Goal: Contribute content: Contribute content

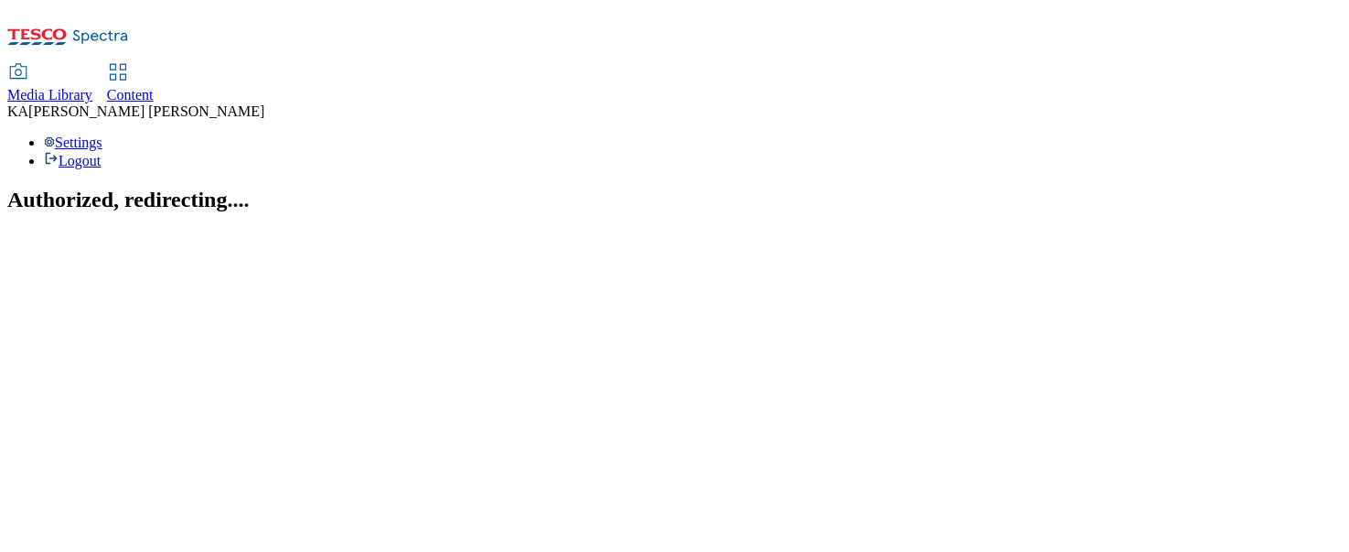
click at [92, 87] on span "Media Library" at bounding box center [49, 95] width 85 height 16
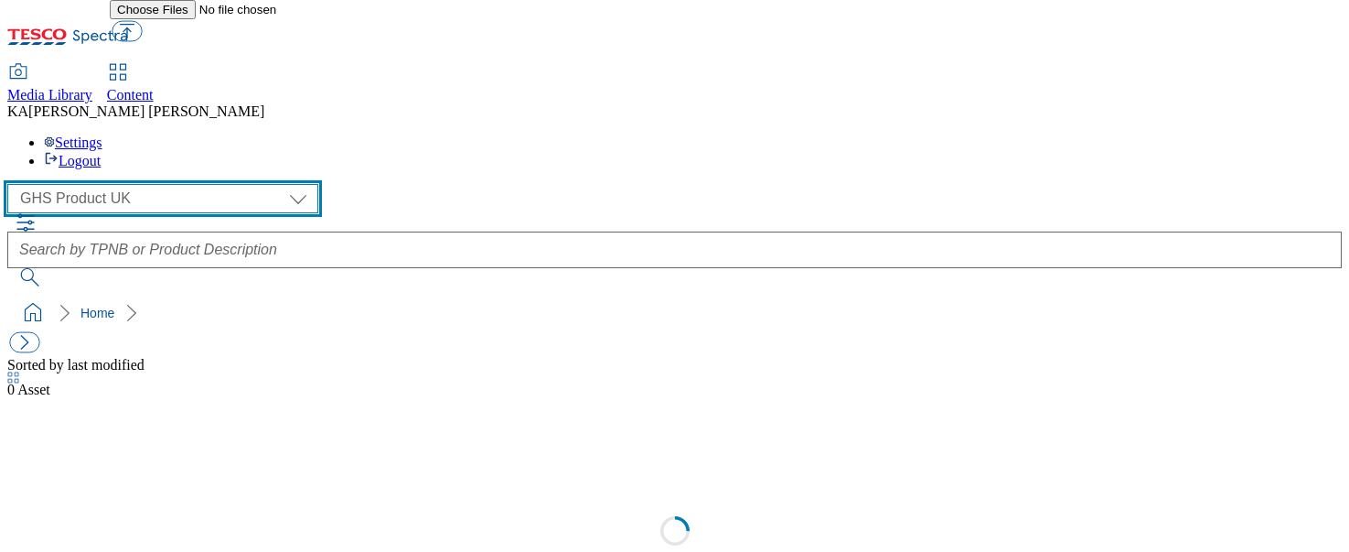
click at [119, 184] on select "GHS Marketing UK GHS Product UK" at bounding box center [162, 198] width 311 height 29
select select "flare-ghs-mktg"
click at [13, 184] on select "GHS Marketing UK GHS Product UK" at bounding box center [162, 198] width 311 height 29
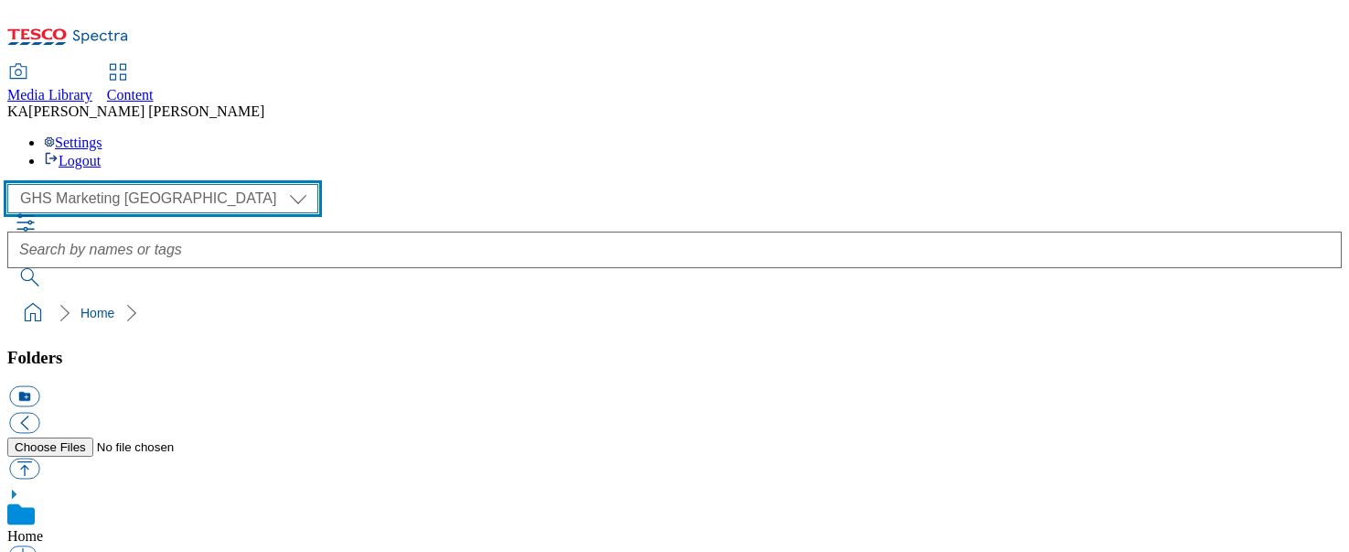
scroll to position [241, 0]
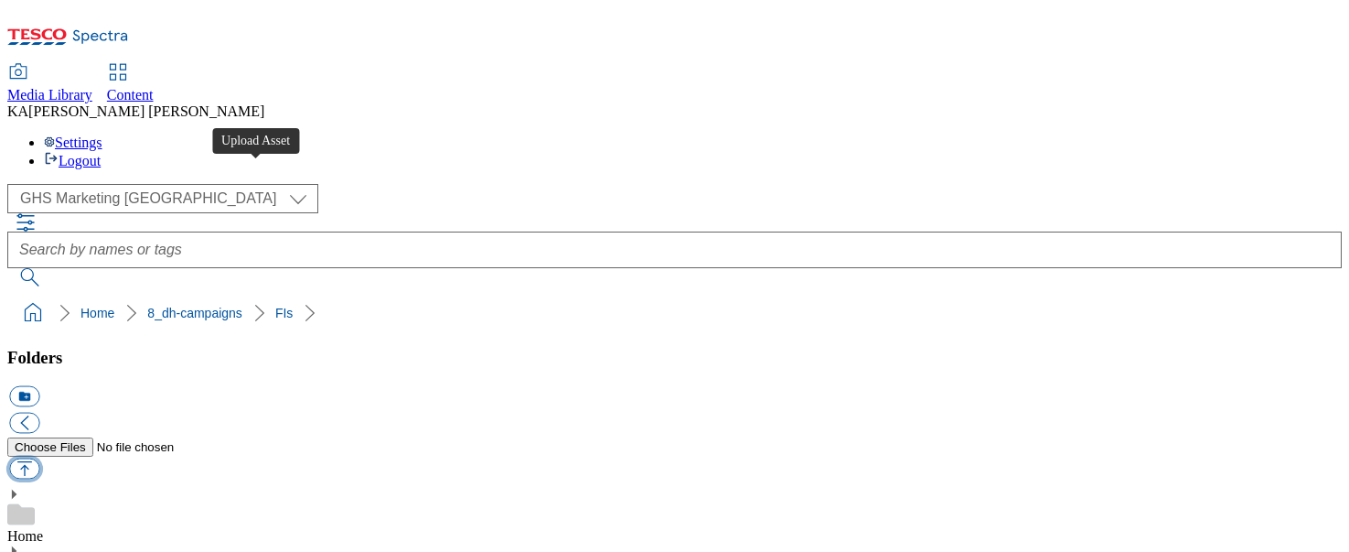
click at [39, 458] on button "button" at bounding box center [24, 468] width 30 height 21
type input "C:\fakepath\1757944601832-ad541575_Body_Form_Ultimate_Legobrand_2560X320_V2.jpg"
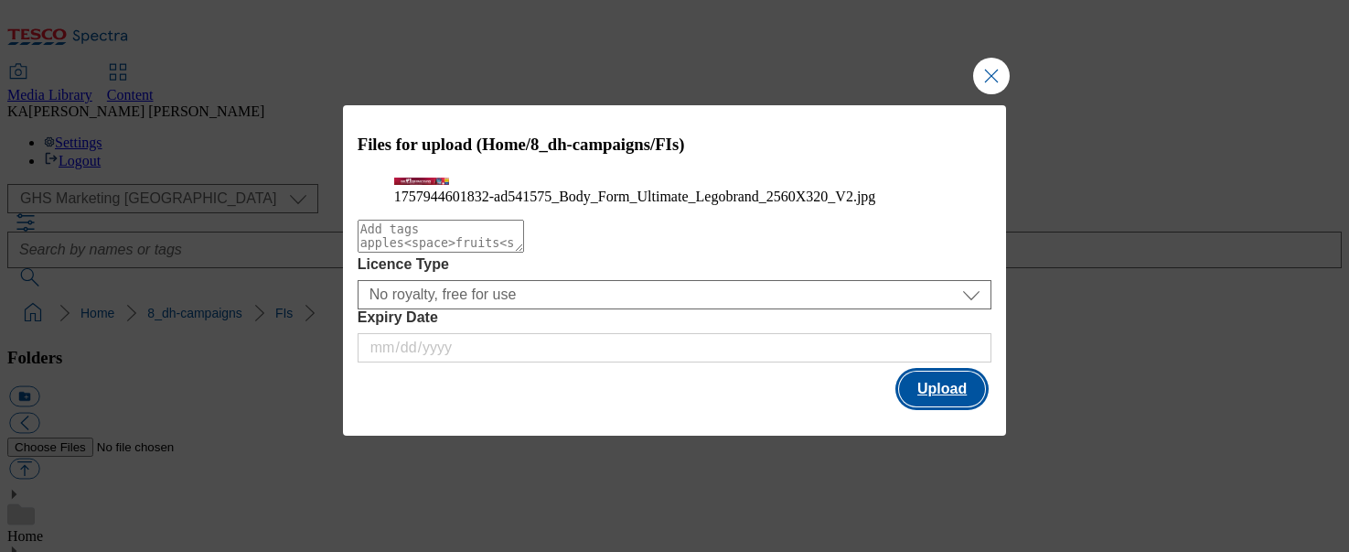
click at [943, 406] on button "Upload" at bounding box center [942, 388] width 86 height 35
